Goal: Transaction & Acquisition: Purchase product/service

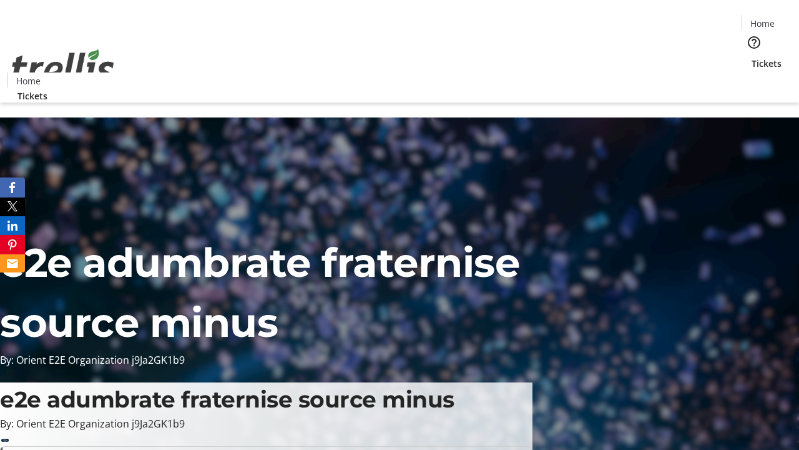
click at [752, 57] on span "Tickets" at bounding box center [767, 63] width 30 height 13
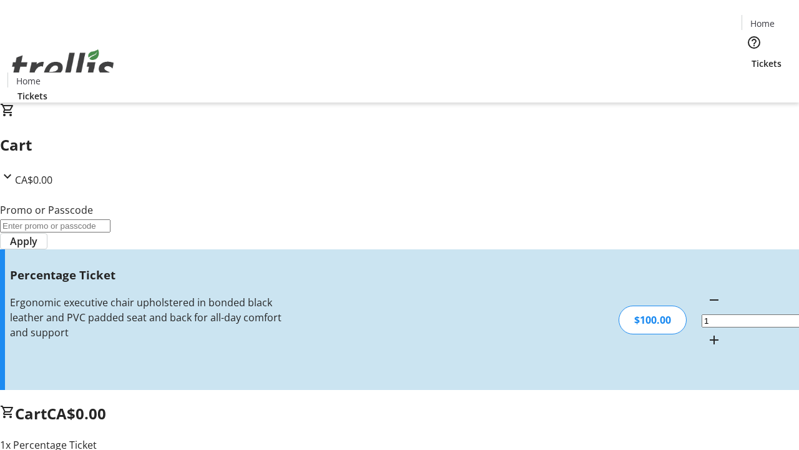
type input "BAR"
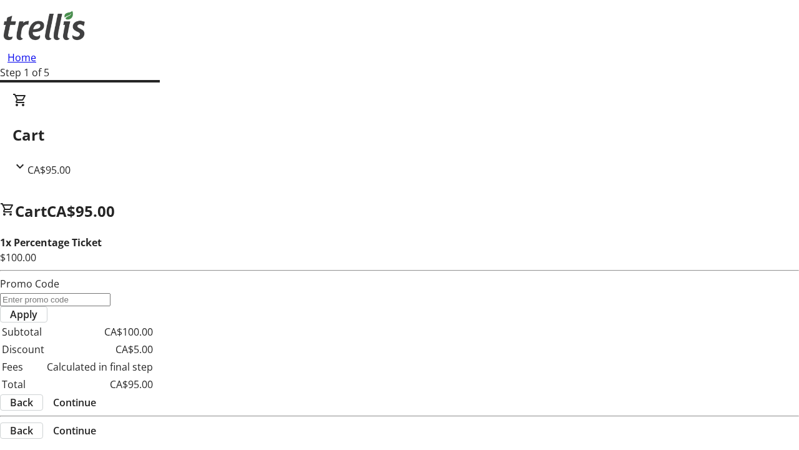
click at [96, 395] on span "Continue" at bounding box center [74, 402] width 43 height 15
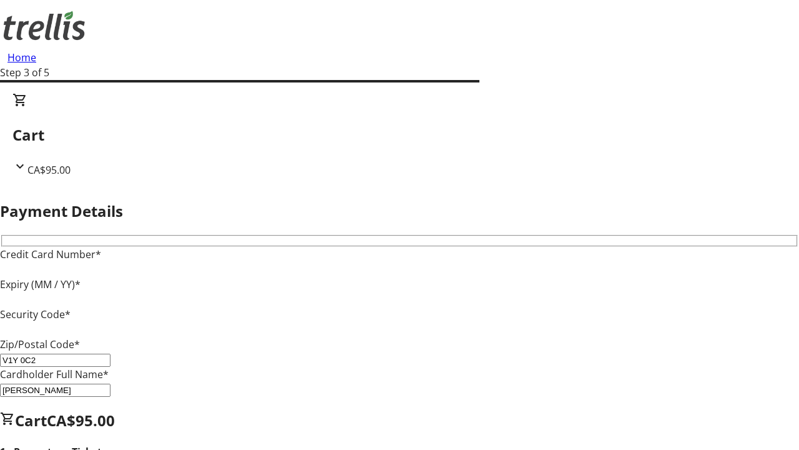
type input "V1Y 0C2"
